Goal: Navigation & Orientation: Find specific page/section

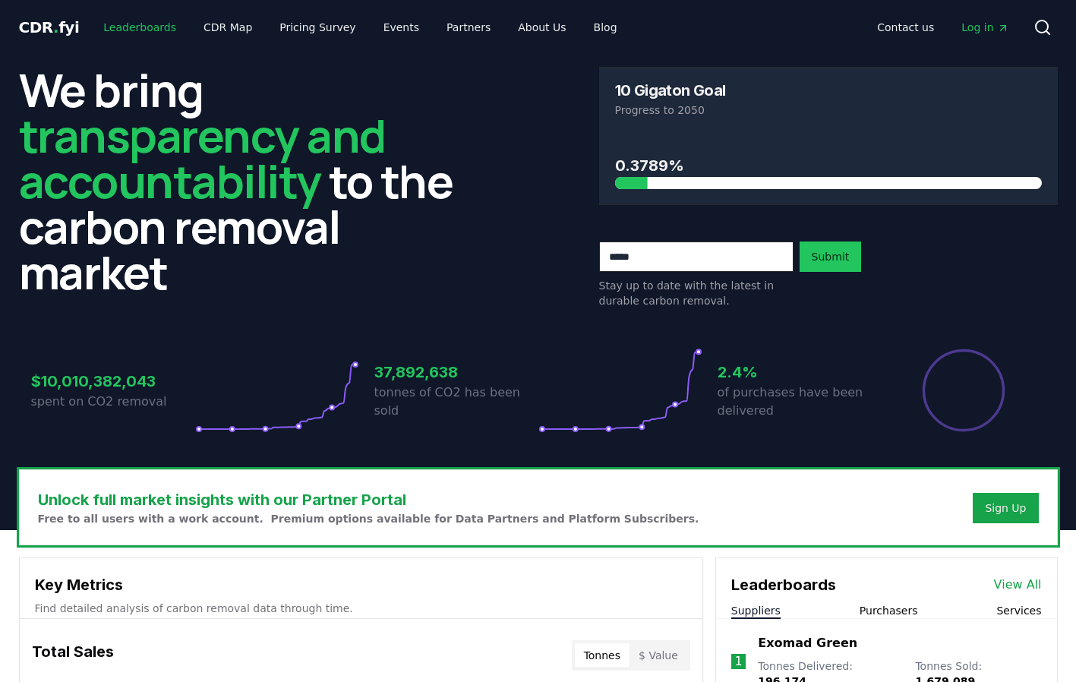
click at [142, 30] on link "Leaderboards" at bounding box center [139, 27] width 97 height 27
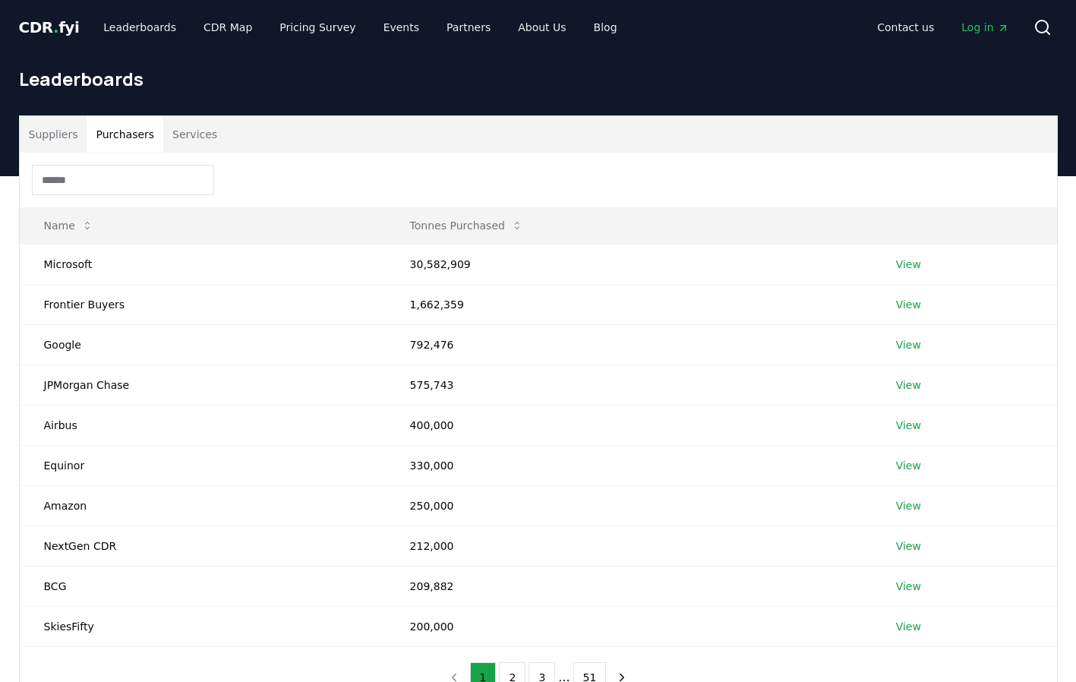
click at [123, 137] on button "Purchasers" at bounding box center [125, 134] width 77 height 36
click at [109, 31] on link "Leaderboards" at bounding box center [139, 27] width 97 height 27
click at [53, 24] on span "." at bounding box center [55, 27] width 5 height 18
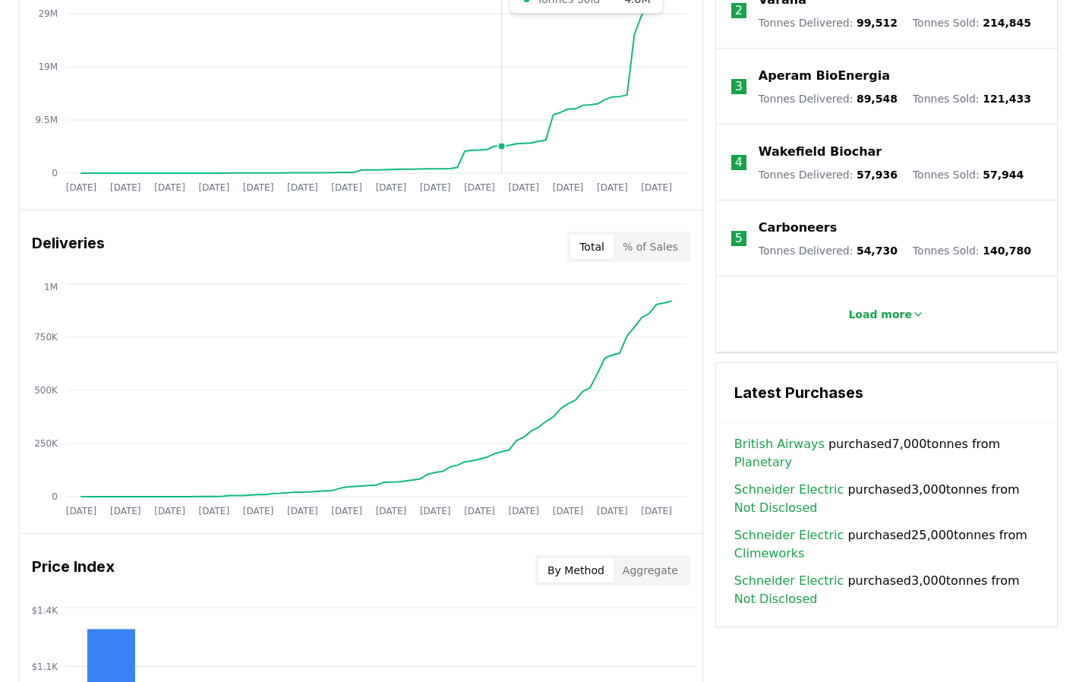
scroll to position [743, 0]
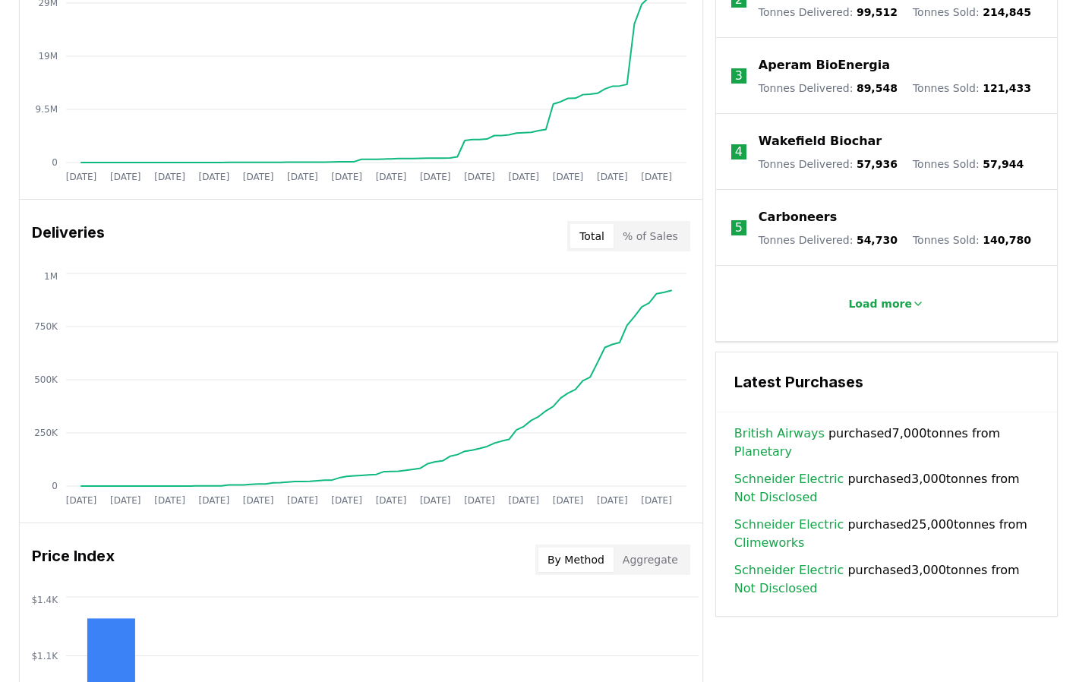
click at [714, 339] on div "Key Metrics Find detailed analysis of carbon removal data through time. Total S…" at bounding box center [538, 379] width 1039 height 1128
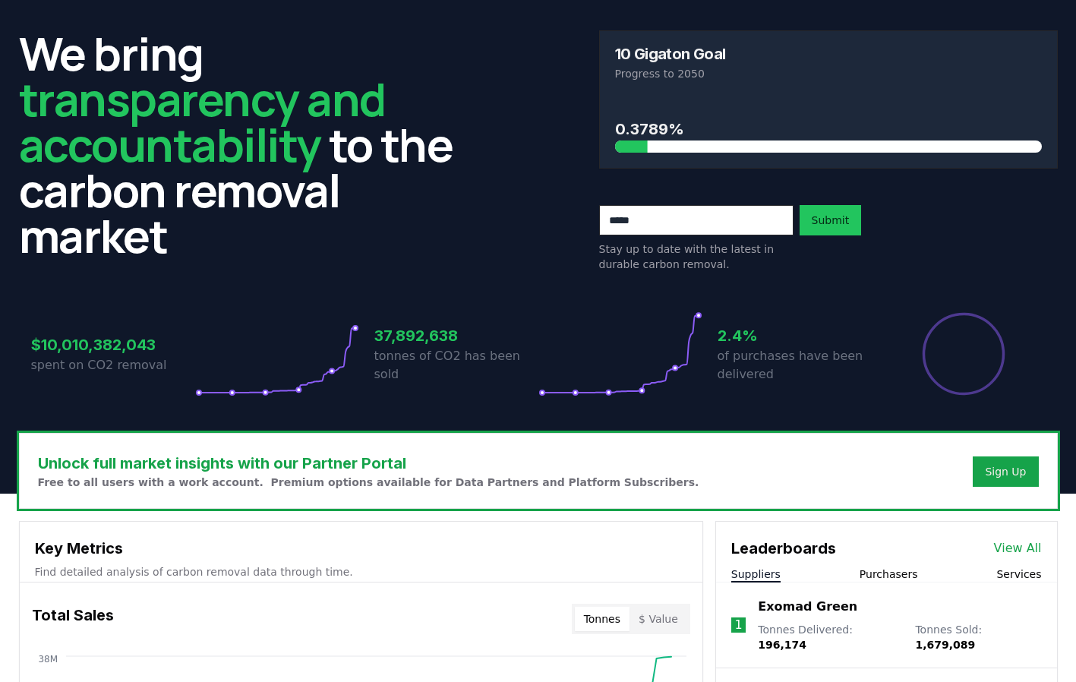
scroll to position [0, 0]
